Goal: Find specific page/section: Find specific page/section

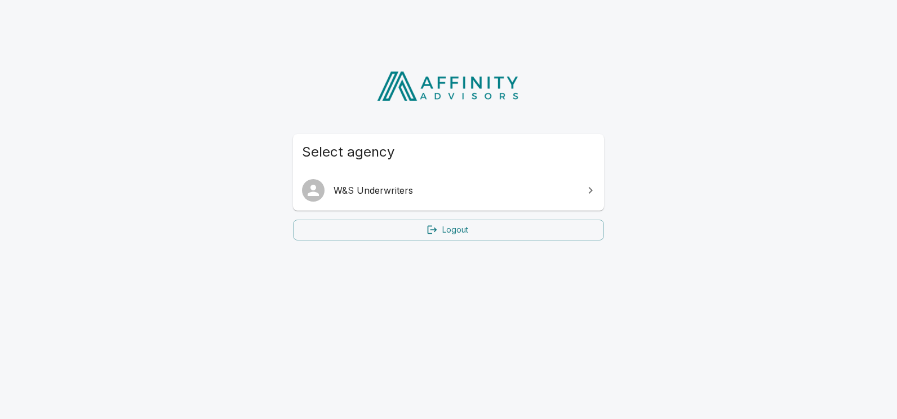
click at [588, 190] on icon at bounding box center [591, 191] width 14 height 14
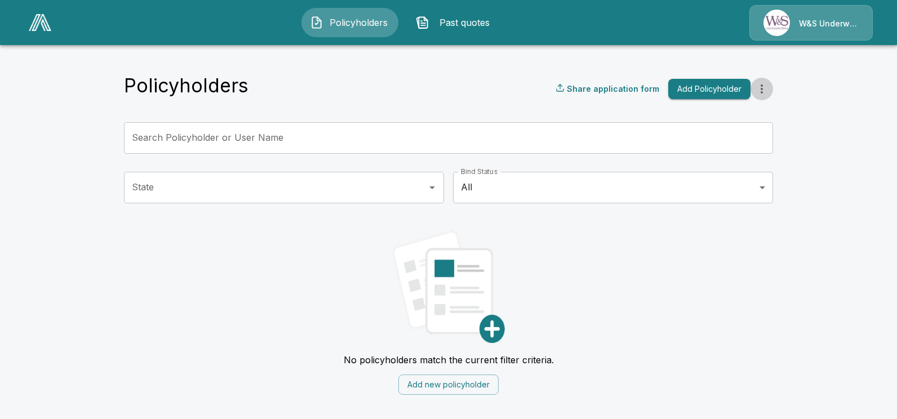
click at [762, 90] on icon "more" at bounding box center [762, 89] width 2 height 9
click at [763, 90] on icon "more" at bounding box center [762, 89] width 14 height 14
click at [826, 24] on div "W&S Underwriters" at bounding box center [810, 22] width 123 height 35
